Goal: Navigation & Orientation: Find specific page/section

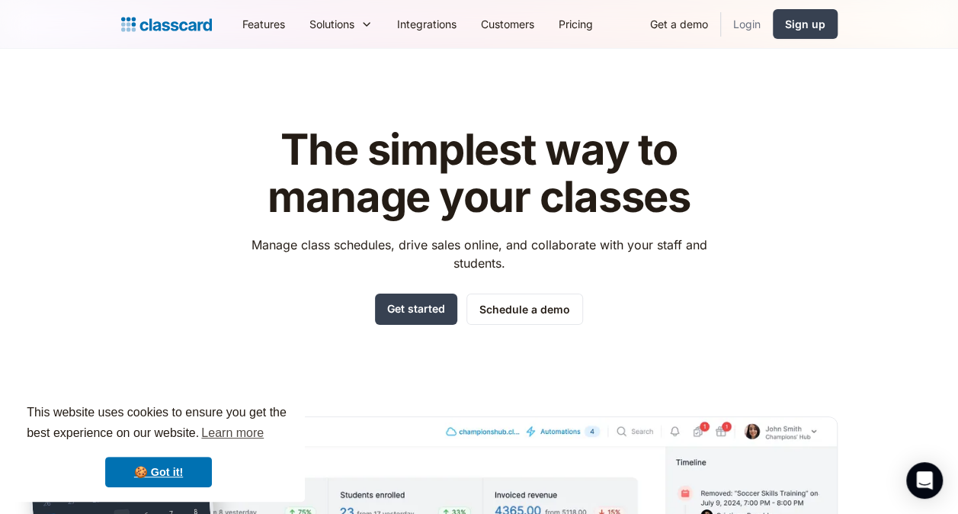
click at [745, 18] on link "Login" at bounding box center [747, 24] width 52 height 34
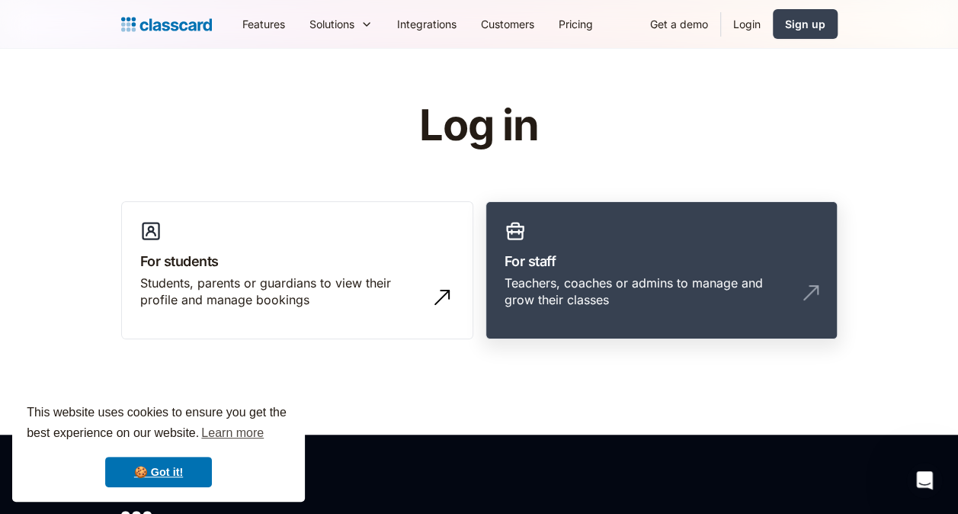
click at [629, 269] on h3 "For staff" at bounding box center [661, 261] width 314 height 21
